Goal: Task Accomplishment & Management: Complete application form

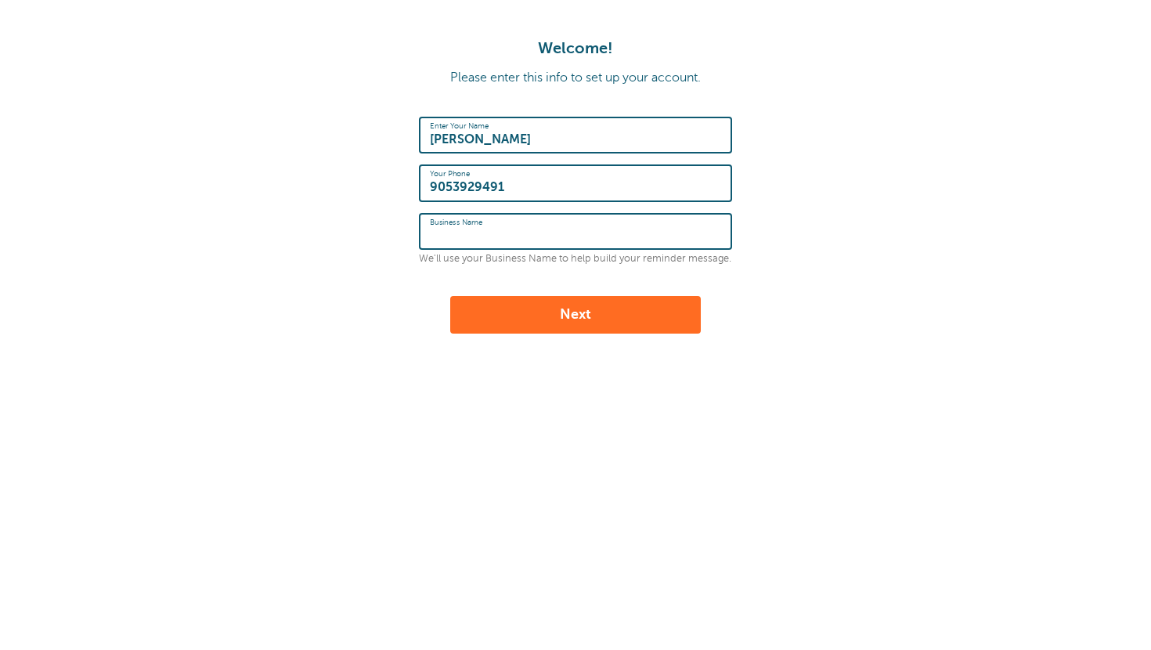
click at [611, 244] on input "Business Name" at bounding box center [575, 232] width 291 height 34
click at [635, 230] on input "Business Name" at bounding box center [575, 232] width 291 height 34
type input "Blue Door"
click at [617, 319] on button "Next" at bounding box center [575, 315] width 251 height 38
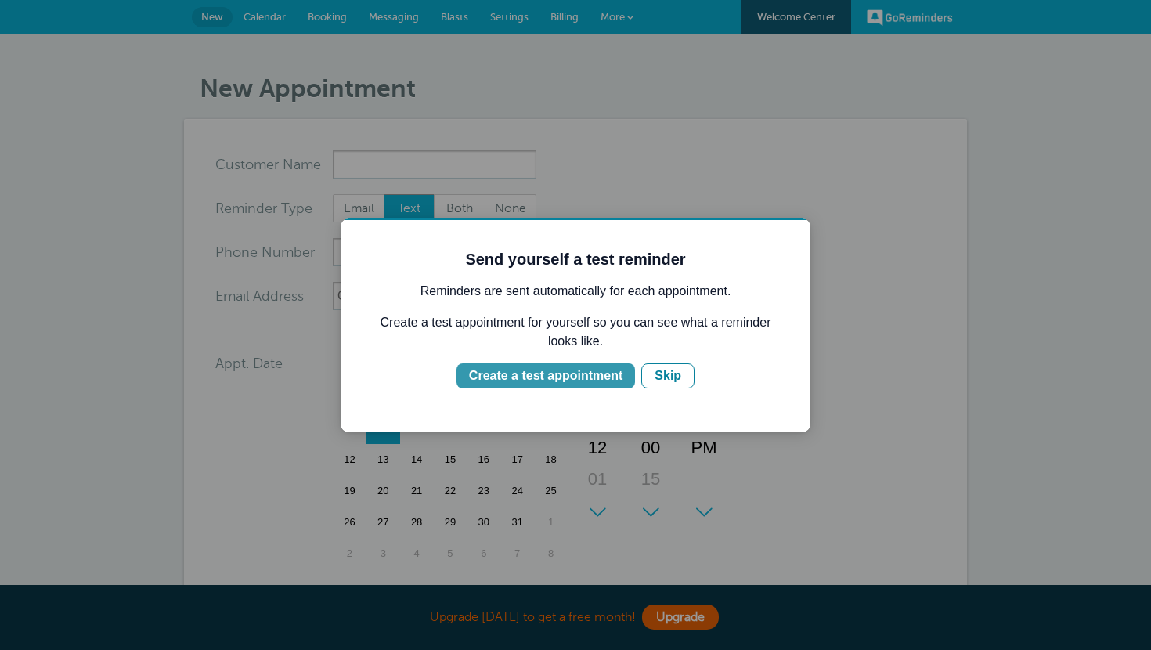
click at [623, 370] on button "Create a test appointment" at bounding box center [546, 375] width 179 height 25
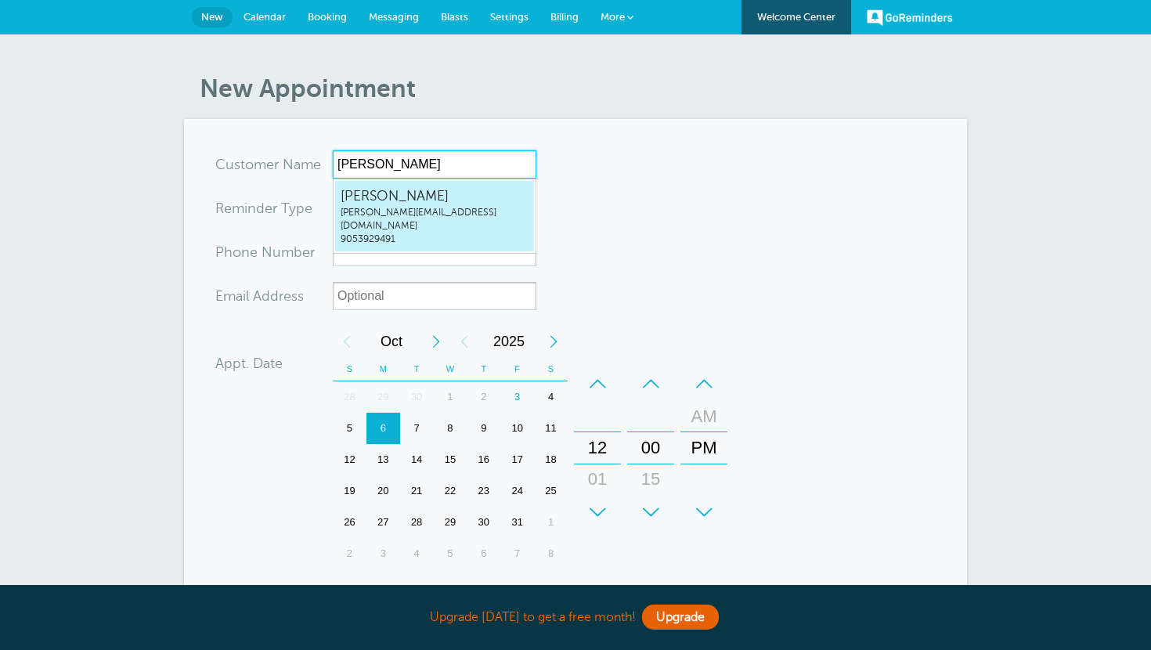
type input "[PERSON_NAME]"
click at [658, 208] on form "You are creating a new customer. To use an existing customer select one from th…" at bounding box center [575, 471] width 720 height 642
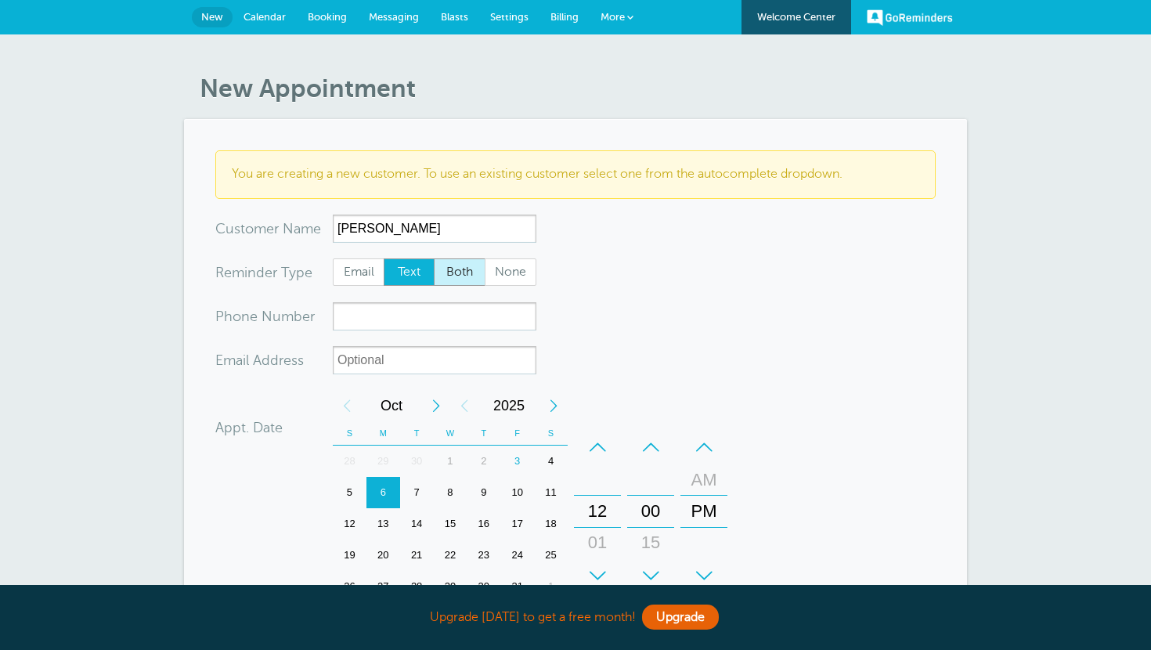
click at [471, 266] on span "Both" at bounding box center [460, 272] width 50 height 27
click at [434, 258] on input "Both" at bounding box center [433, 258] width 1 height 1
radio input "true"
click at [457, 316] on input "xxx-no-autofill" at bounding box center [435, 316] width 204 height 28
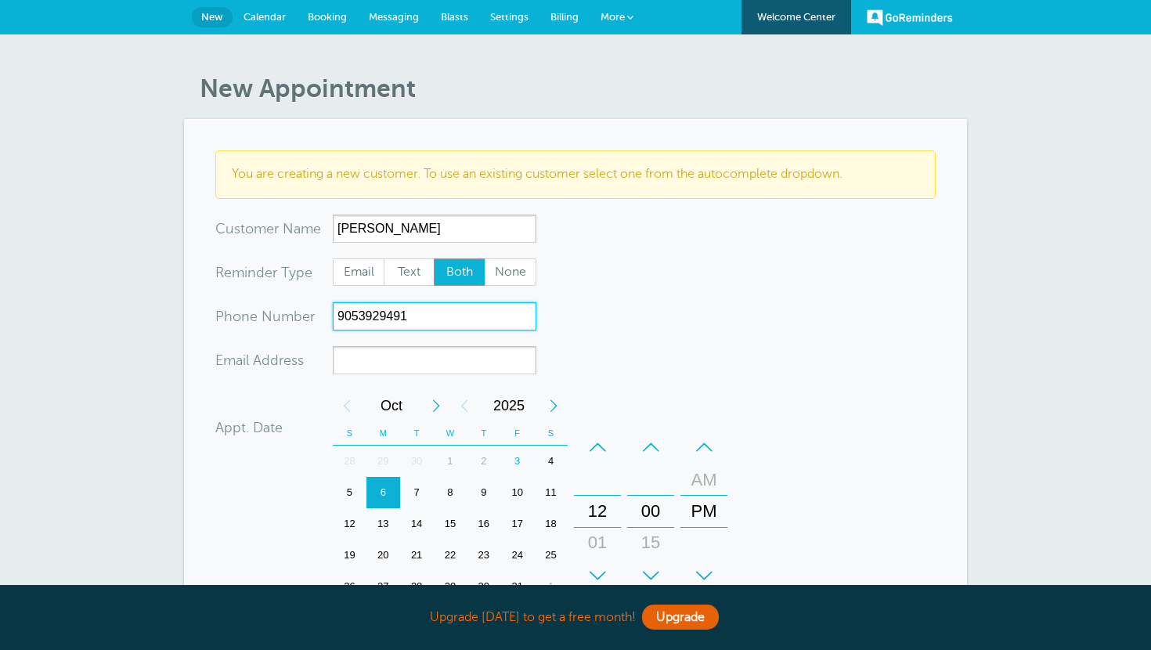
type input "9053929491"
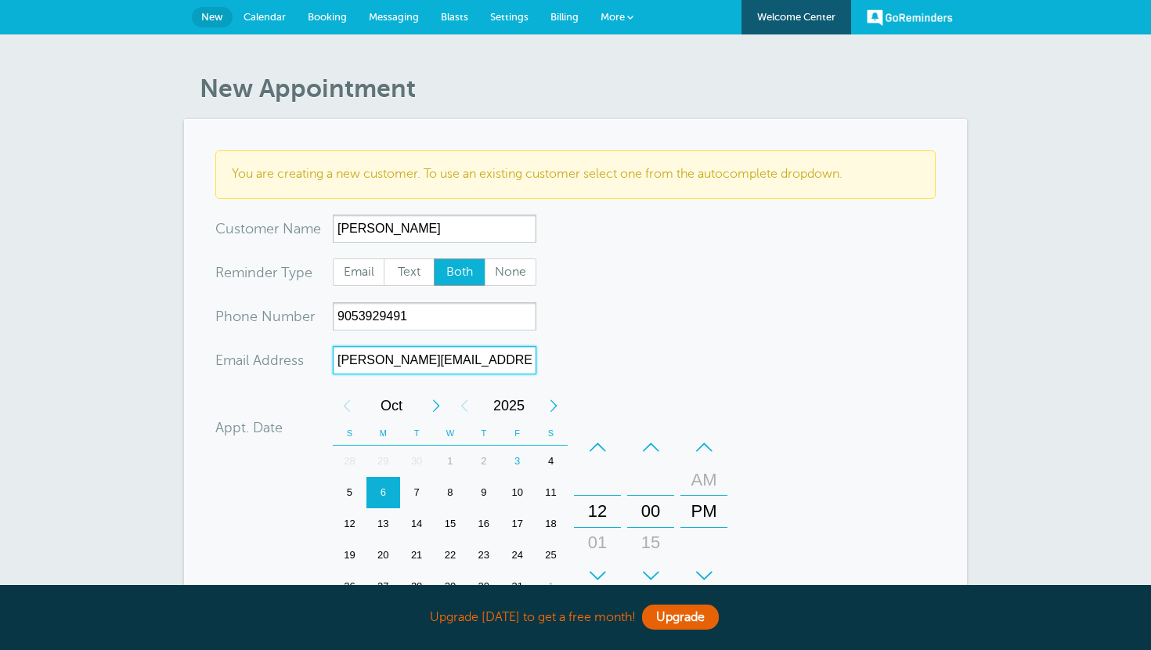
type input "[PERSON_NAME][EMAIL_ADDRESS][DOMAIN_NAME]"
click at [626, 313] on form "You are creating a new customer. To use an existing customer select one from th…" at bounding box center [575, 503] width 720 height 706
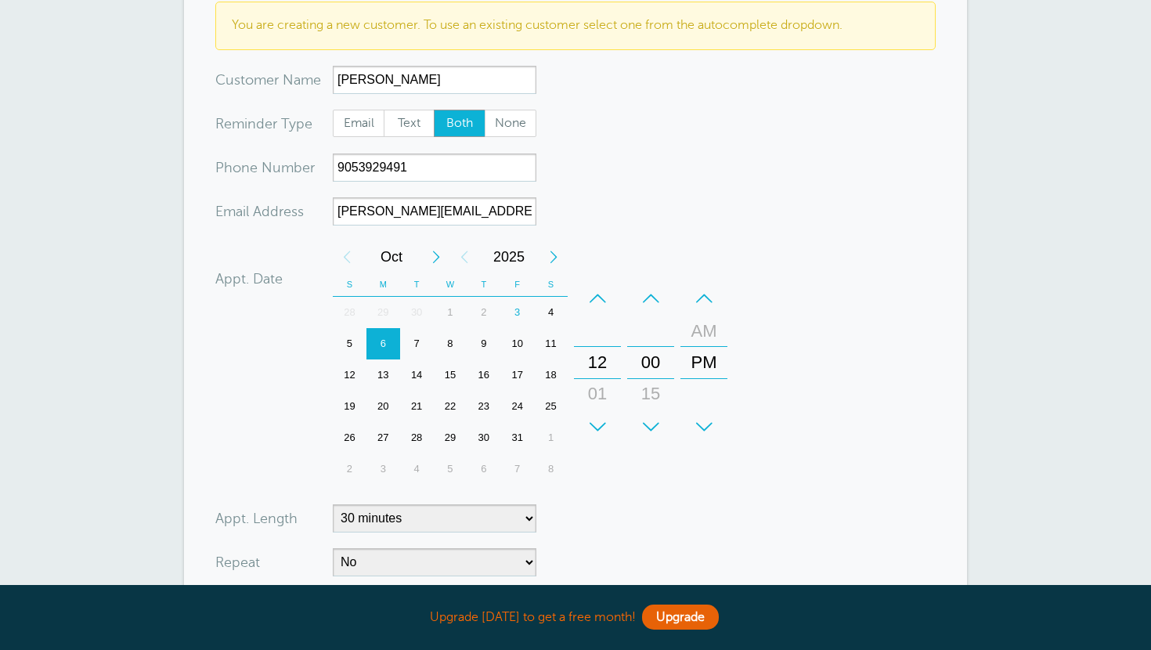
scroll to position [158, 0]
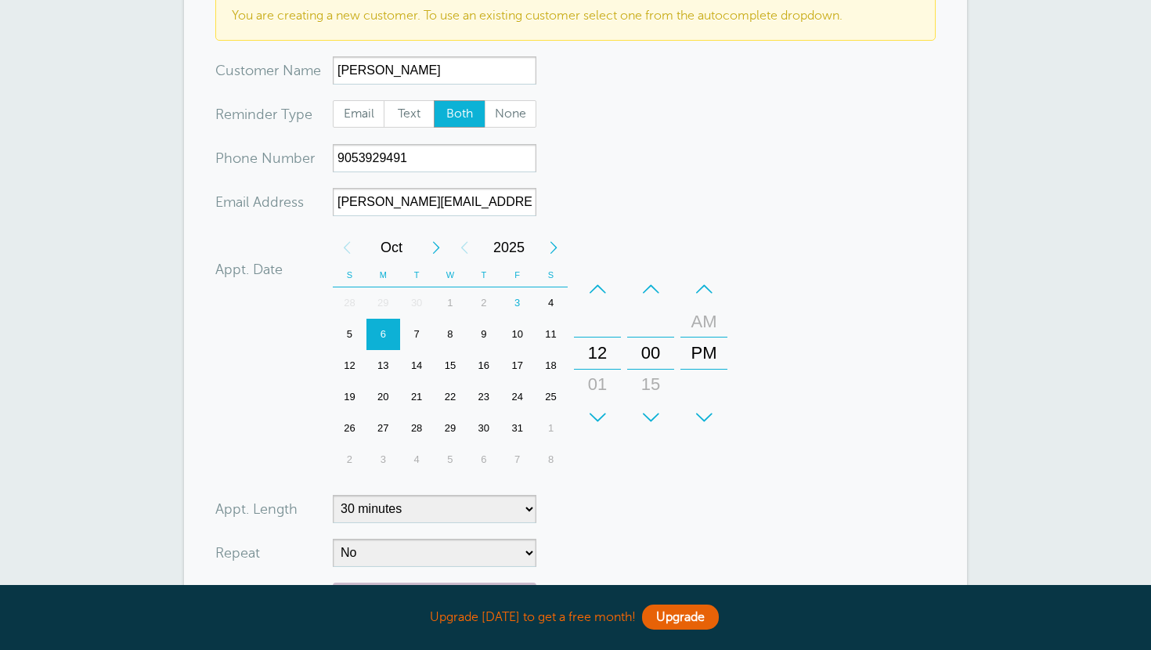
click at [549, 331] on div "11" at bounding box center [551, 334] width 34 height 31
click at [598, 289] on div "–" at bounding box center [597, 288] width 47 height 31
click at [599, 413] on div "+" at bounding box center [597, 417] width 47 height 31
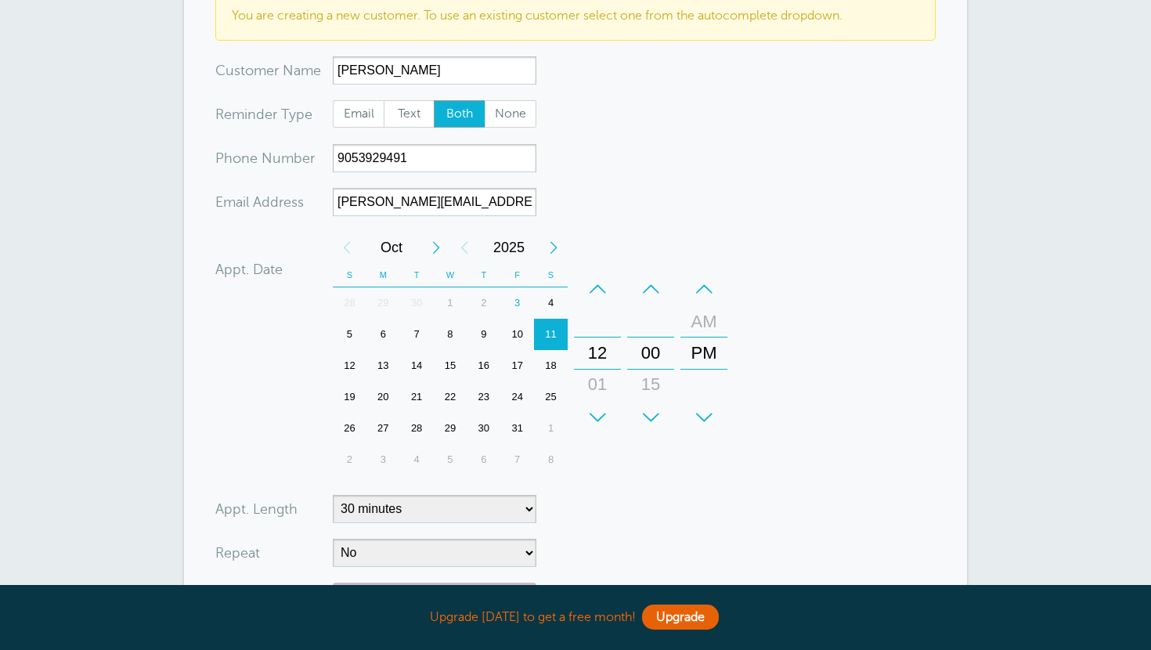
click at [599, 413] on div "+" at bounding box center [597, 417] width 47 height 31
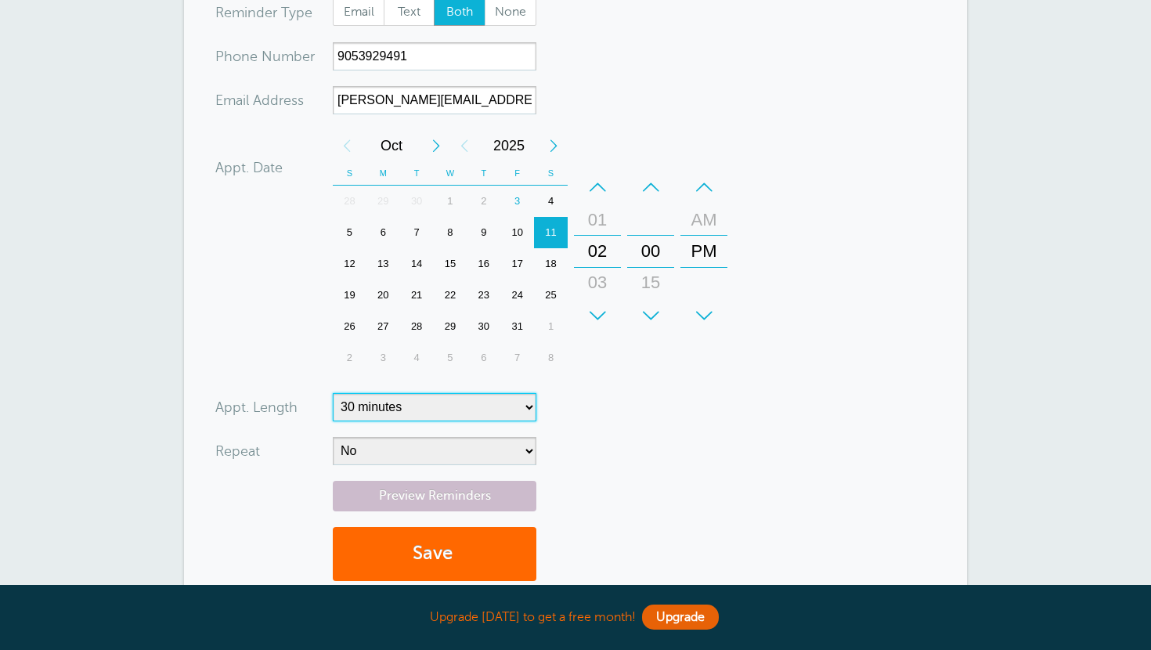
click at [470, 403] on select "5 minutes 10 minutes 15 minutes 20 minutes 25 minutes 30 minutes 35 minutes 40 …" at bounding box center [435, 407] width 204 height 28
select select "120"
click at [333, 393] on select "5 minutes 10 minutes 15 minutes 20 minutes 25 minutes 30 minutes 35 minutes 40 …" at bounding box center [435, 407] width 204 height 28
click at [605, 501] on div "Preview Reminders Save" at bounding box center [575, 539] width 720 height 116
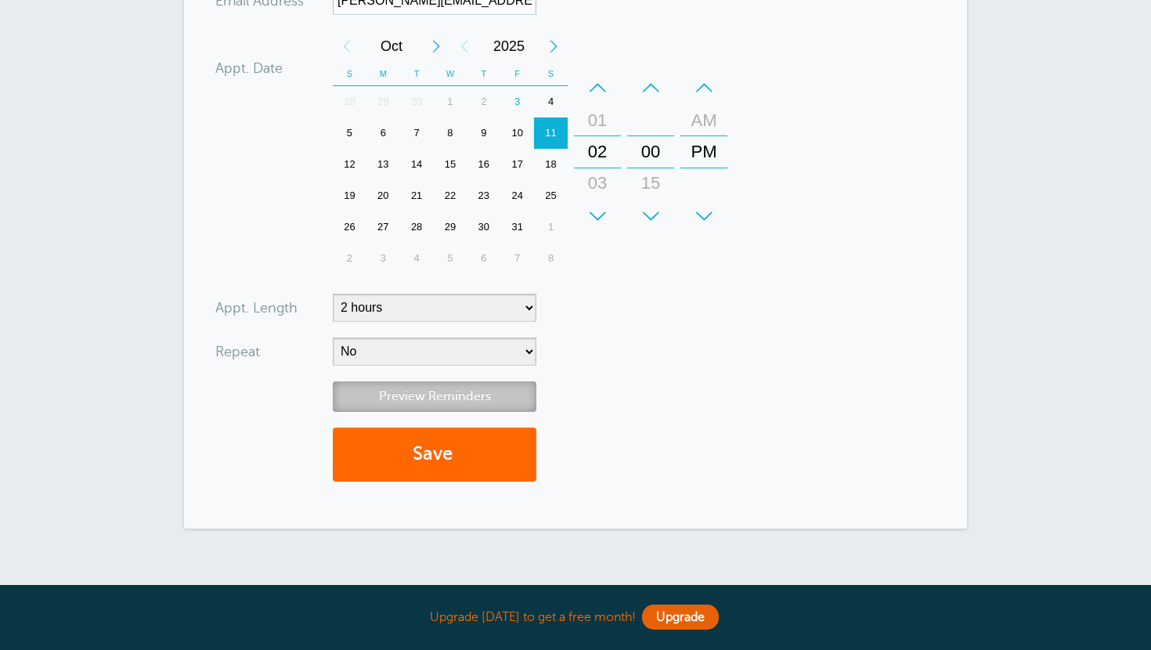
click at [456, 399] on link "Preview Reminders" at bounding box center [435, 396] width 204 height 31
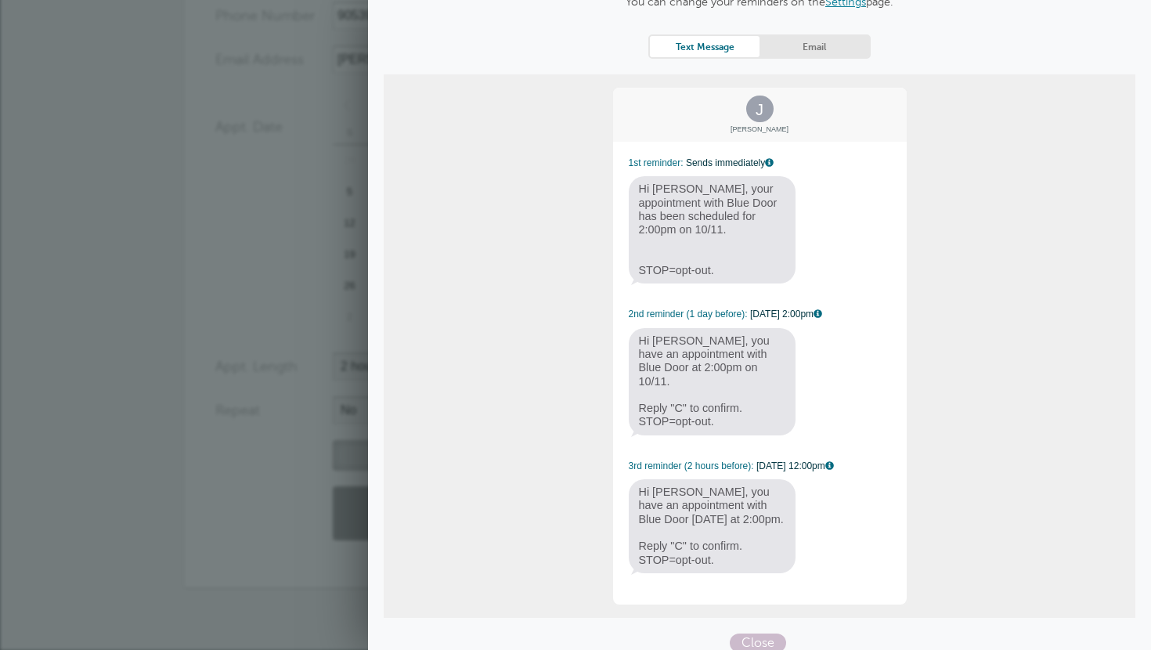
scroll to position [70, 0]
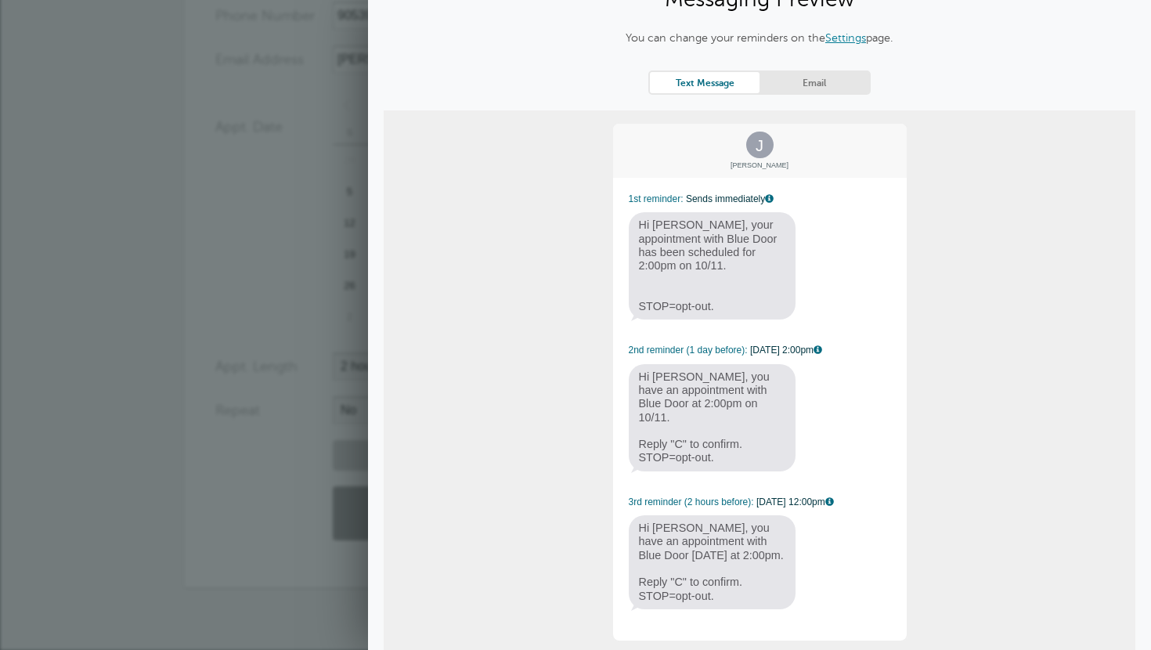
click at [847, 89] on link "Email" at bounding box center [815, 82] width 110 height 21
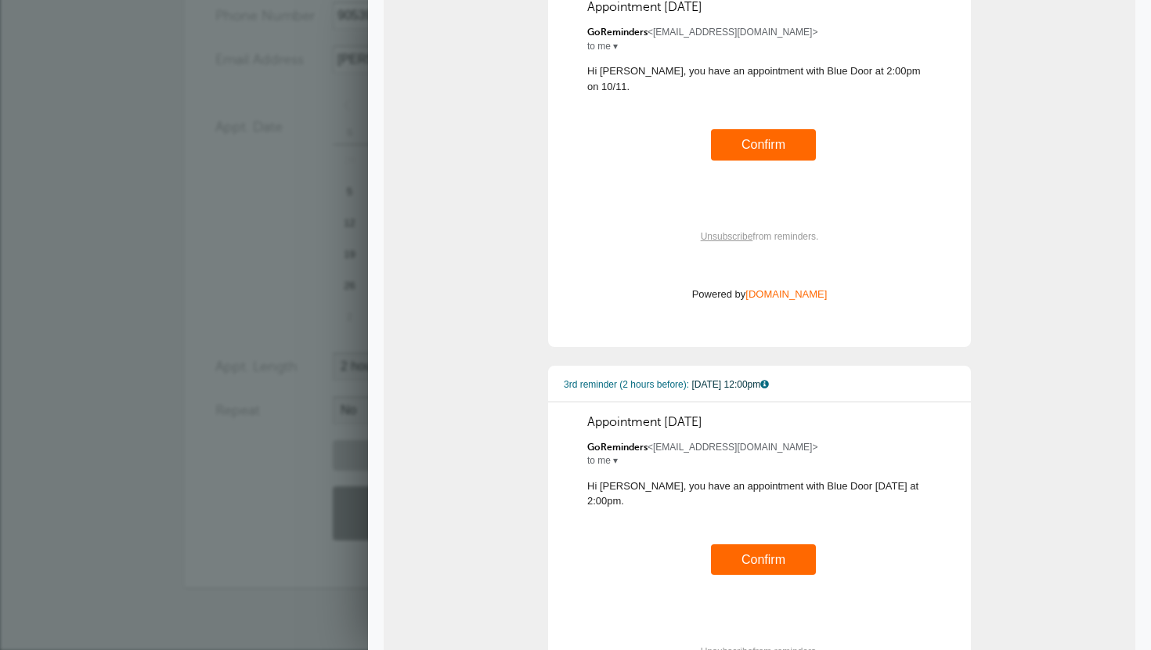
scroll to position [748, 0]
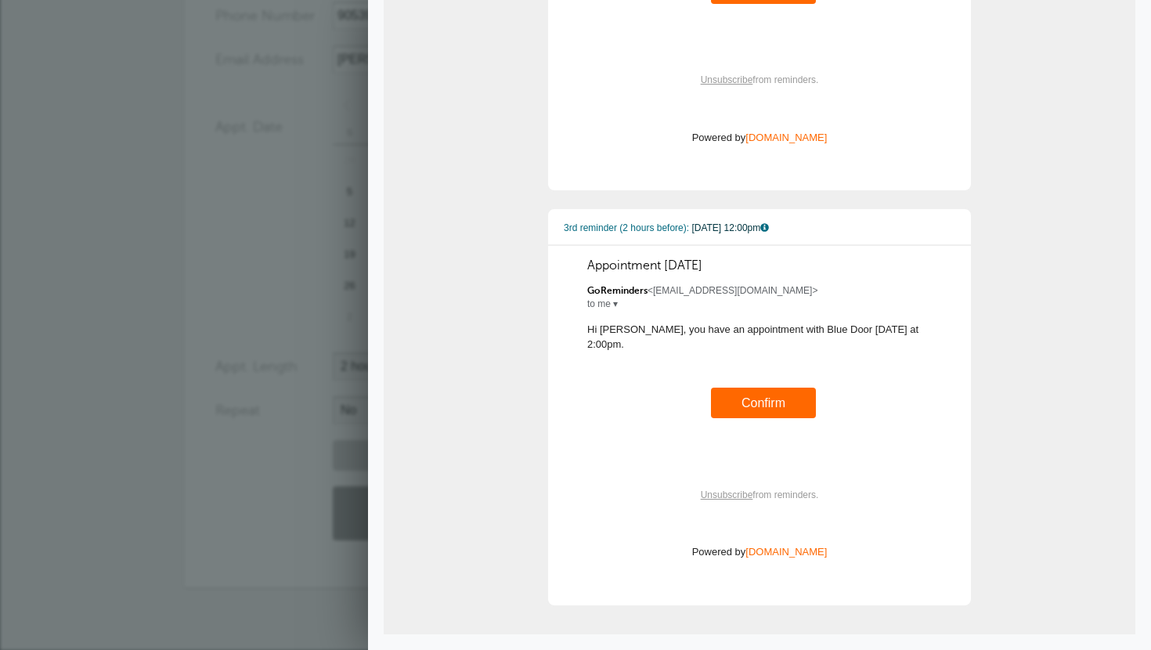
click at [172, 474] on div "New Appointment You are creating a new customer. To use an existing customer se…" at bounding box center [575, 192] width 1151 height 917
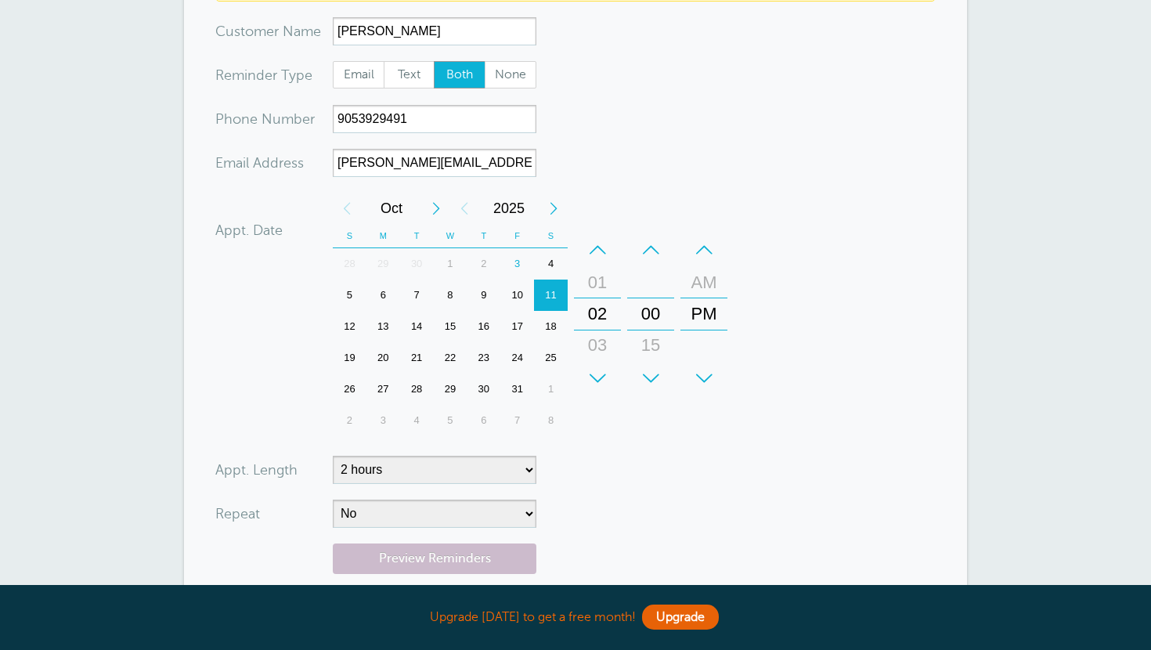
scroll to position [0, 0]
